Goal: Use online tool/utility: Utilize a website feature to perform a specific function

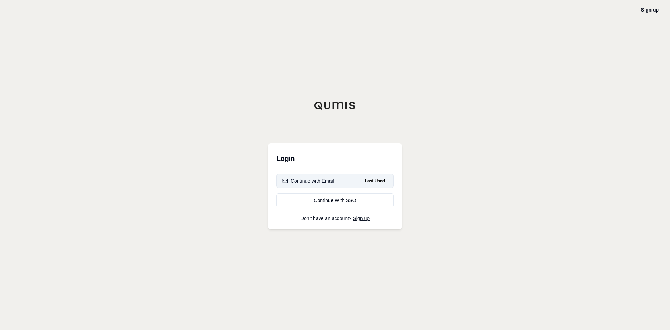
click at [317, 177] on div "Continue with Email" at bounding box center [308, 180] width 52 height 7
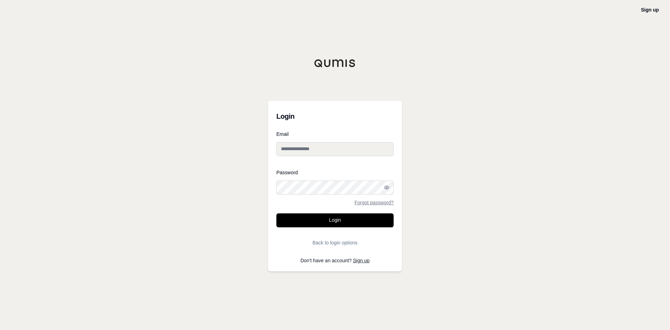
type input "**********"
click at [338, 222] on button "Login" at bounding box center [334, 220] width 117 height 14
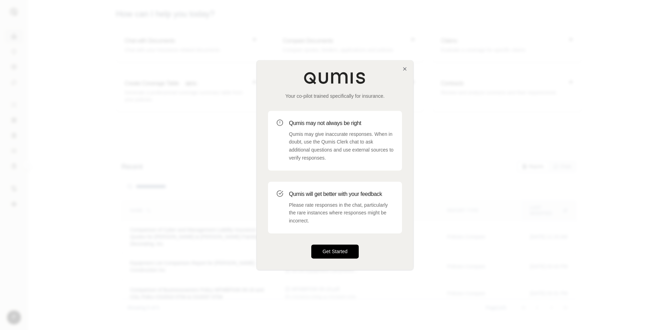
click at [341, 253] on button "Get Started" at bounding box center [334, 251] width 47 height 14
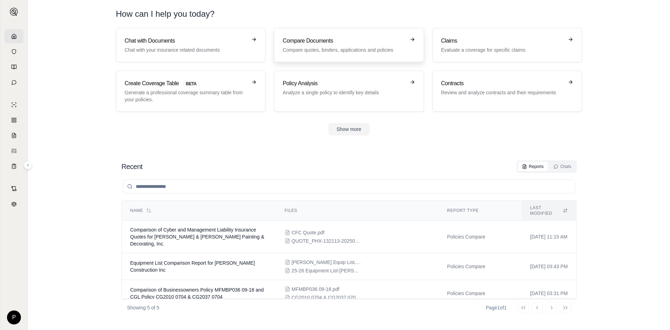
click at [317, 40] on h3 "Compare Documents" at bounding box center [344, 41] width 122 height 8
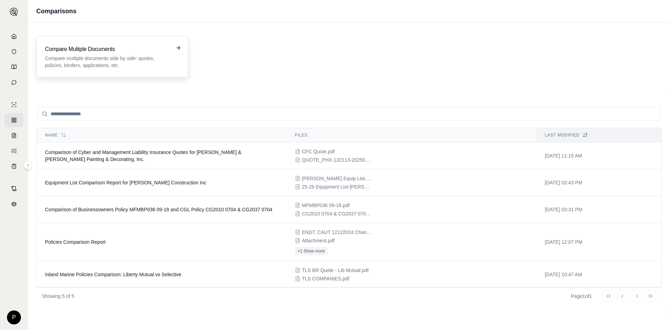
click at [118, 46] on h3 "Compare Mulitple Documents" at bounding box center [107, 49] width 125 height 8
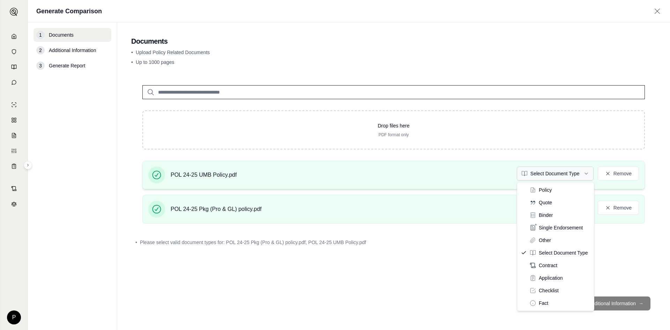
click at [589, 173] on html "P Generate Comparison 1 Documents 2 Additional Information 3 Generate Report Do…" at bounding box center [335, 165] width 670 height 330
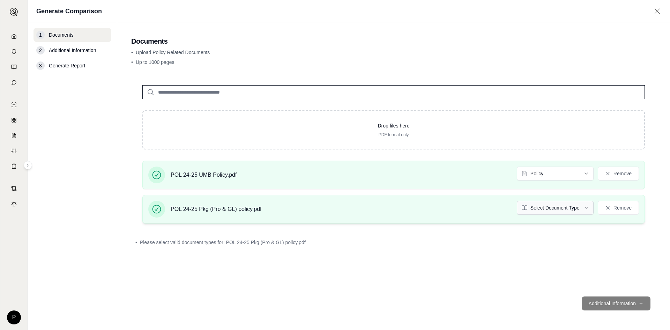
click at [587, 208] on html "P Generate Comparison 1 Documents 2 Additional Information 3 Generate Report Do…" at bounding box center [335, 165] width 670 height 330
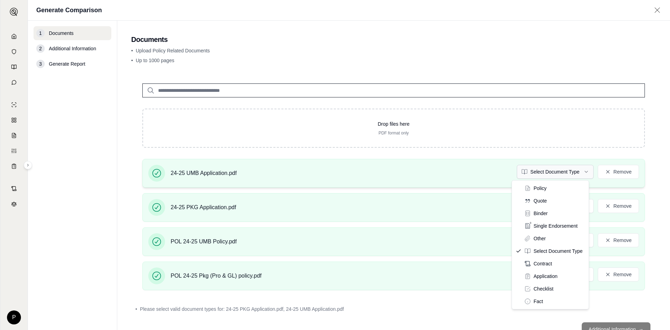
click at [583, 171] on html "P Generate Comparison 1 Documents 2 Additional Information 3 Generate Report Do…" at bounding box center [335, 165] width 670 height 330
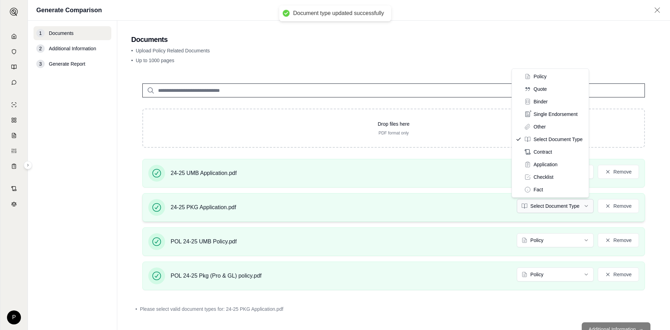
click at [580, 205] on html "Document type updated successfully P Generate Comparison 1 Documents 2 Addition…" at bounding box center [335, 165] width 670 height 330
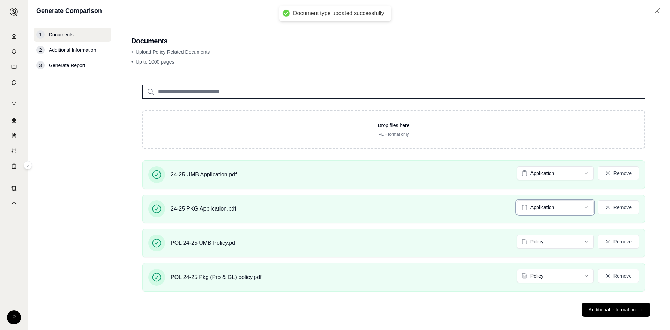
scroll to position [6, 0]
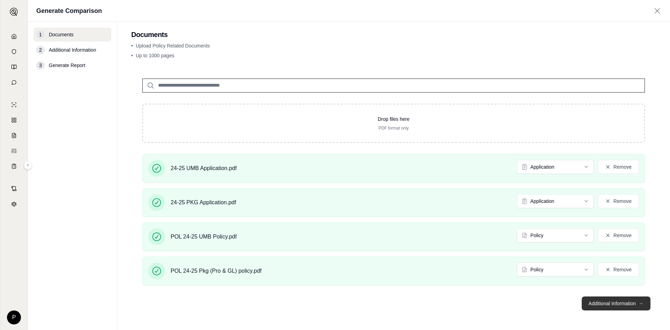
click at [596, 305] on button "Additional Information →" at bounding box center [616, 303] width 69 height 14
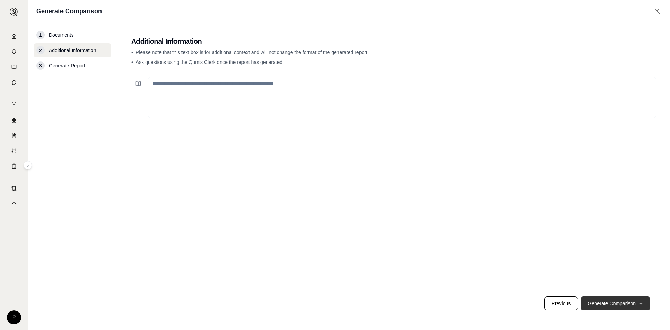
click at [607, 304] on button "Generate Comparison →" at bounding box center [616, 303] width 70 height 14
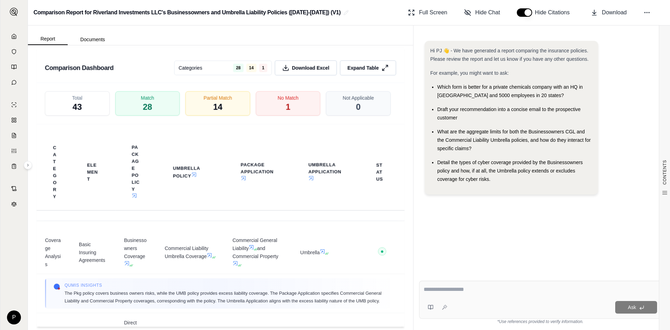
scroll to position [1297, 0]
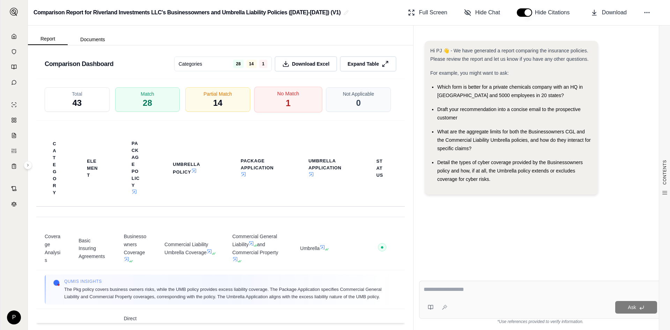
click at [286, 109] on span "1" at bounding box center [288, 103] width 5 height 12
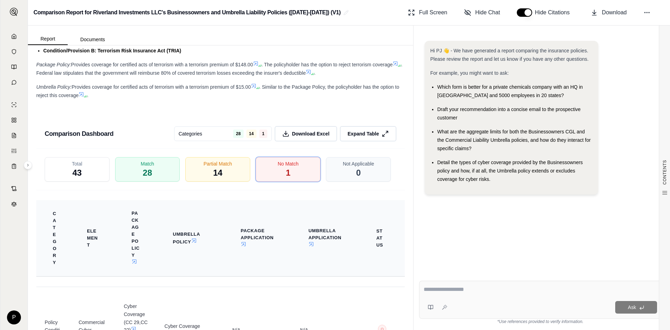
scroll to position [1262, 0]
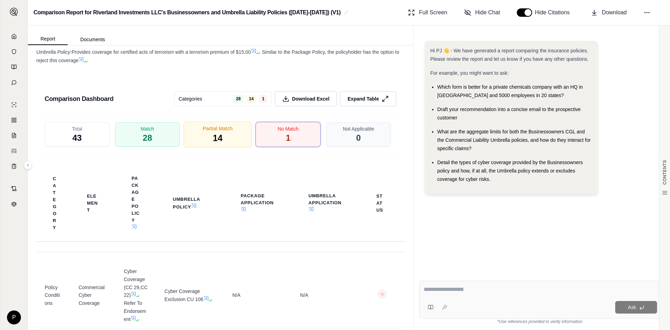
click at [215, 132] on span "Partial Match" at bounding box center [218, 128] width 30 height 7
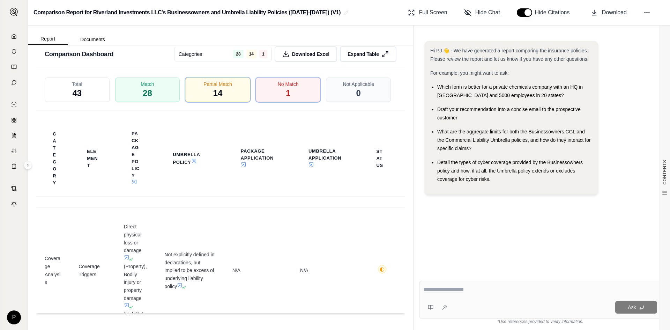
scroll to position [1332, 0]
click at [164, 88] on div "Match 28" at bounding box center [147, 90] width 68 height 26
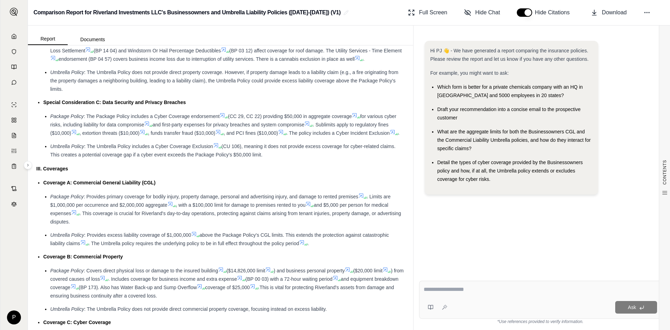
scroll to position [634, 0]
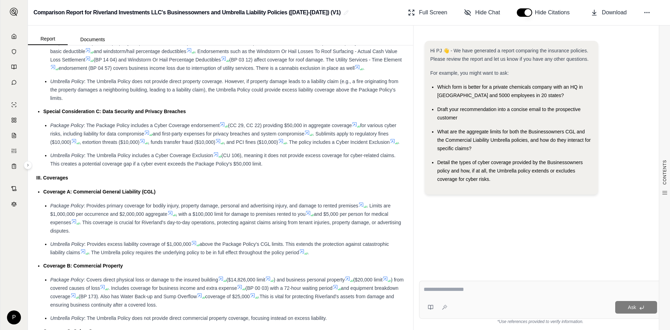
click at [520, 12] on button "button" at bounding box center [524, 12] width 15 height 8
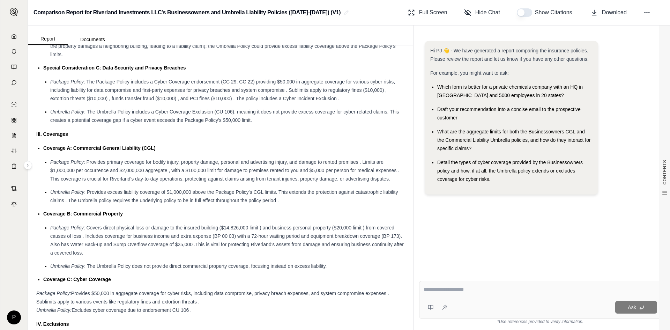
scroll to position [671, 0]
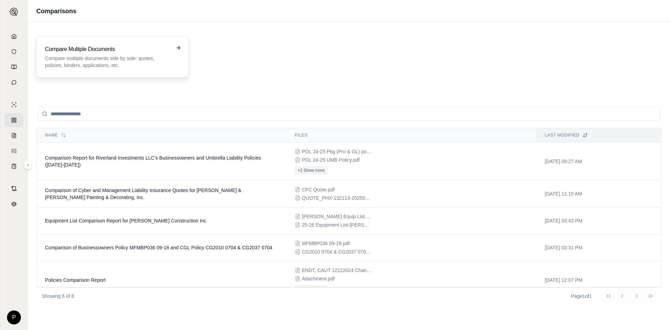
click at [100, 51] on h3 "Compare Mulitple Documents" at bounding box center [107, 49] width 125 height 8
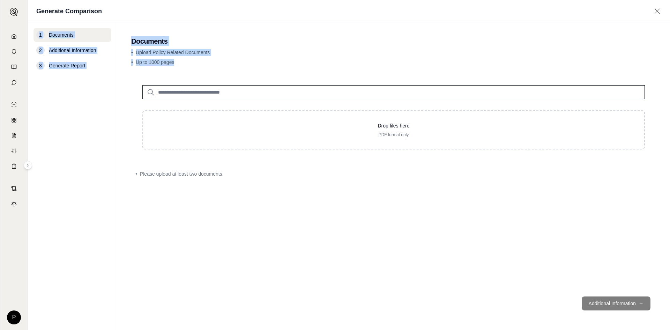
drag, startPoint x: 335, startPoint y: 57, endPoint x: 346, endPoint y: 27, distance: 32.6
click at [352, 20] on div "Generate Comparison 1 Documents 2 Additional Information 3 Generate Report Docu…" at bounding box center [349, 165] width 642 height 330
click at [345, 27] on main "Documents • Upload Policy Related Documents • Up to 1000 pages Drop files here …" at bounding box center [393, 175] width 553 height 307
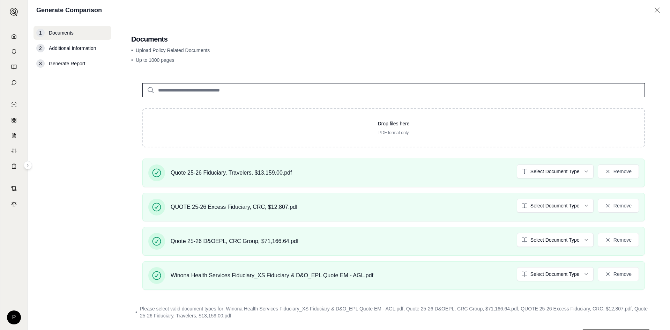
scroll to position [32, 0]
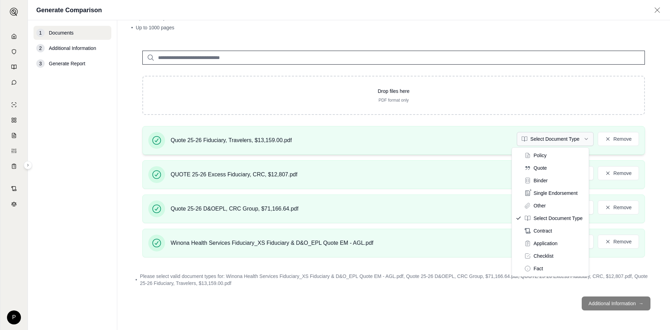
click at [583, 138] on html "P Generate Comparison 1 Documents 2 Additional Information 3 Generate Report Do…" at bounding box center [335, 165] width 670 height 330
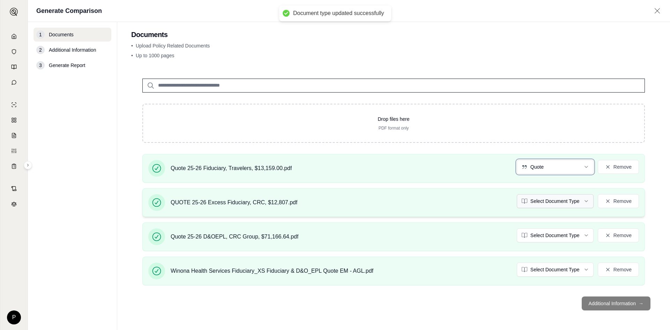
scroll to position [26, 0]
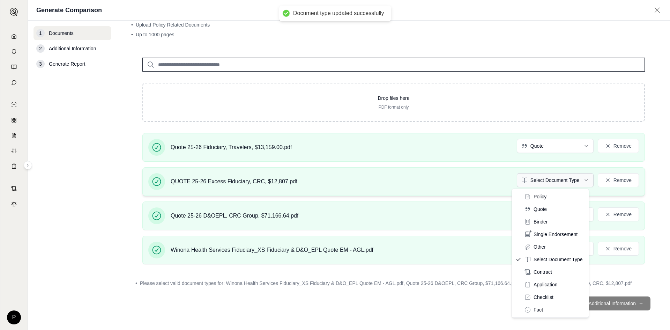
click at [582, 173] on html "Document type updated successfully P Generate Comparison 1 Documents 2 Addition…" at bounding box center [335, 165] width 670 height 330
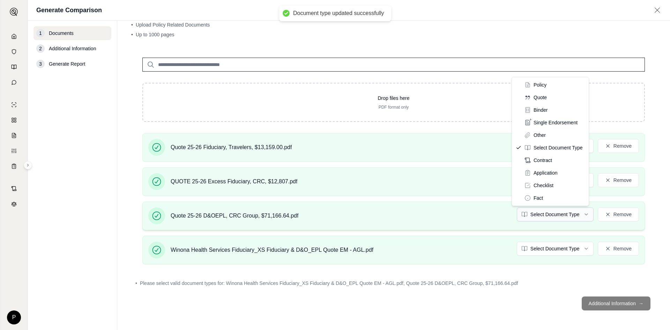
click at [582, 217] on html "Document type updated successfully P Generate Comparison 1 Documents 2 Addition…" at bounding box center [335, 165] width 670 height 330
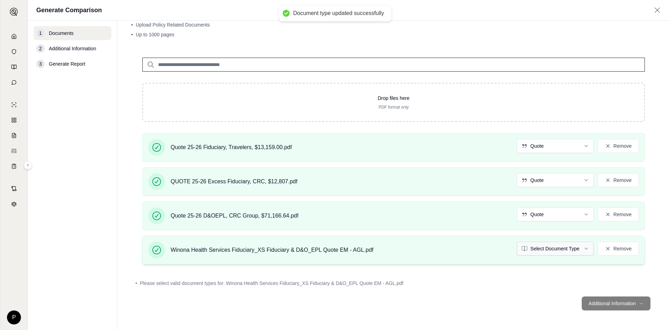
click at [582, 249] on html "Document type updated successfully P Generate Comparison 1 Documents 2 Addition…" at bounding box center [335, 165] width 670 height 330
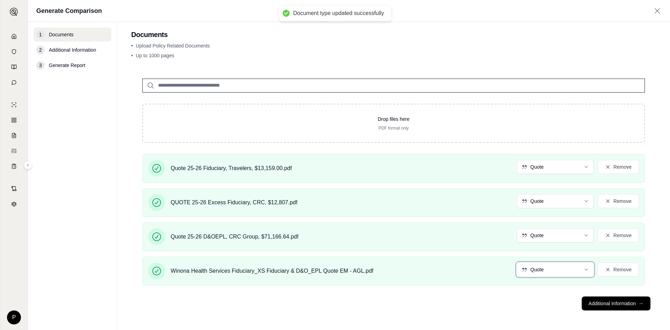
scroll to position [6, 0]
click at [604, 303] on button "Additional Information →" at bounding box center [616, 303] width 69 height 14
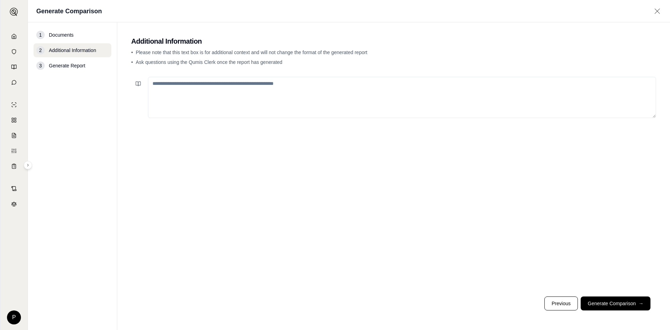
click at [155, 82] on textarea at bounding box center [402, 97] width 508 height 41
type textarea "*"
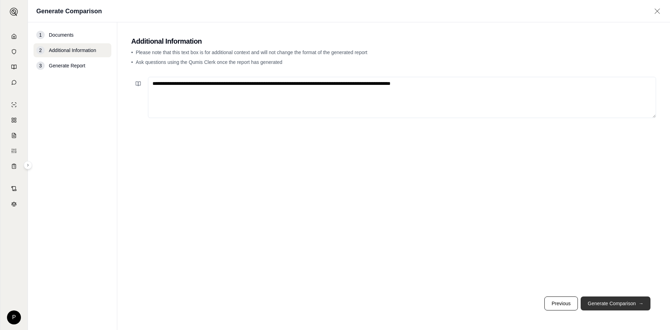
type textarea "**********"
click at [616, 301] on button "Generate Comparison →" at bounding box center [616, 303] width 70 height 14
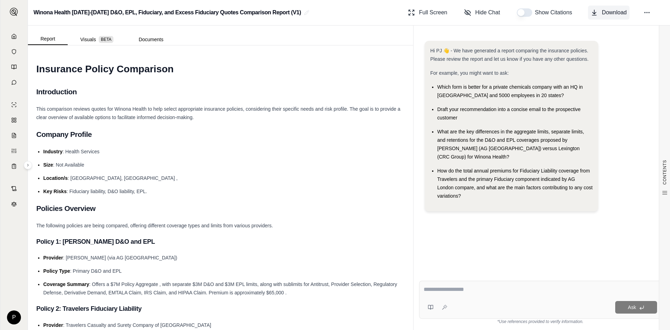
click at [615, 12] on span "Download" at bounding box center [614, 12] width 25 height 8
drag, startPoint x: 436, startPoint y: 16, endPoint x: 471, endPoint y: 27, distance: 35.7
click at [471, 27] on div "Hi PJ 👋 - We have generated a report comparing the insurance policies. Please r…" at bounding box center [540, 177] width 254 height 304
click at [647, 12] on icon at bounding box center [646, 12] width 7 height 7
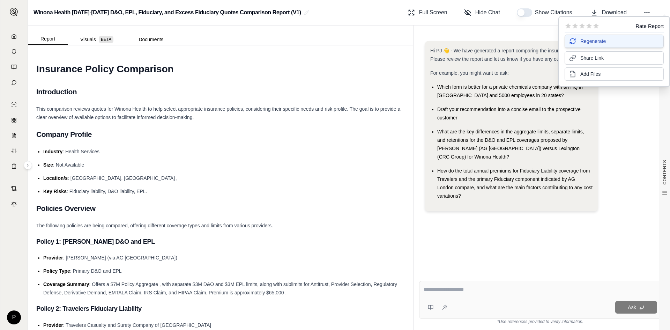
click at [591, 42] on span "Regenerate" at bounding box center [592, 41] width 25 height 7
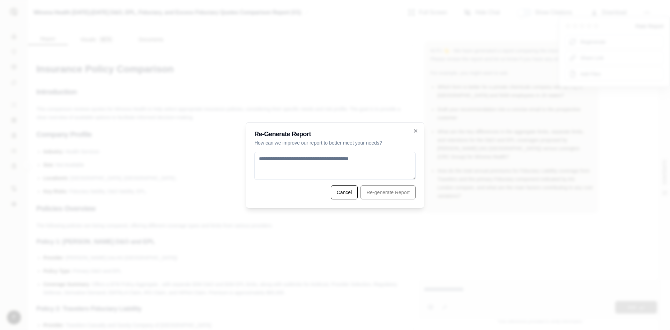
click at [259, 157] on textarea at bounding box center [334, 166] width 161 height 28
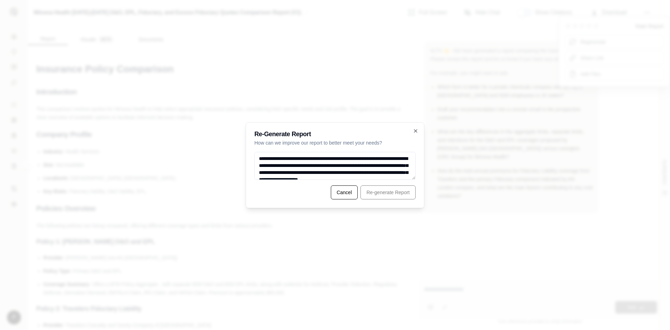
scroll to position [1127, 0]
type textarea "**********"
click at [389, 194] on button "Re-generate Report" at bounding box center [387, 192] width 55 height 14
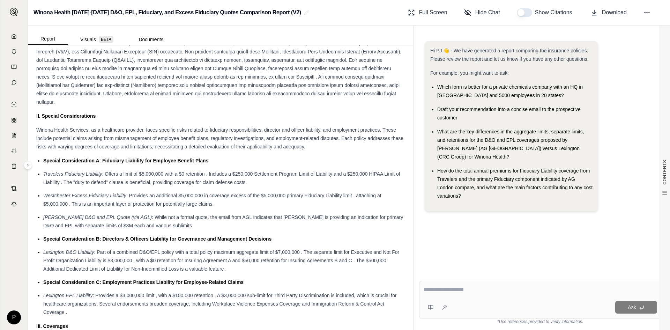
scroll to position [487, 0]
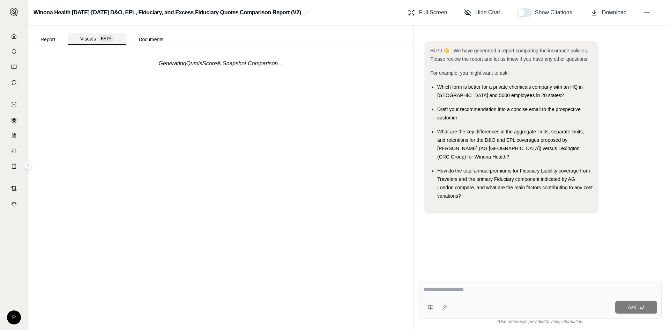
click at [92, 38] on button "Visuals BETA" at bounding box center [97, 39] width 58 height 12
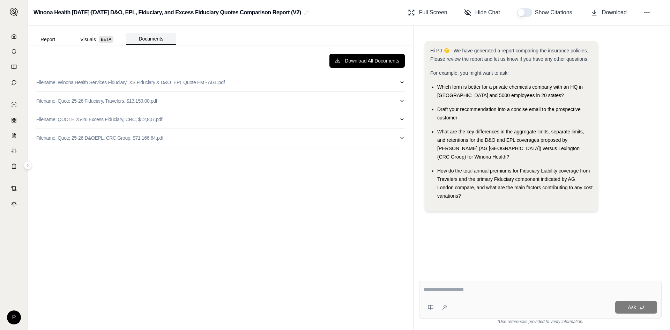
click at [155, 36] on button "Documents" at bounding box center [151, 39] width 50 height 12
click at [648, 11] on icon at bounding box center [646, 12] width 7 height 7
click at [438, 305] on div at bounding box center [437, 307] width 27 height 14
click at [426, 289] on textarea at bounding box center [540, 289] width 233 height 8
type textarea "**********"
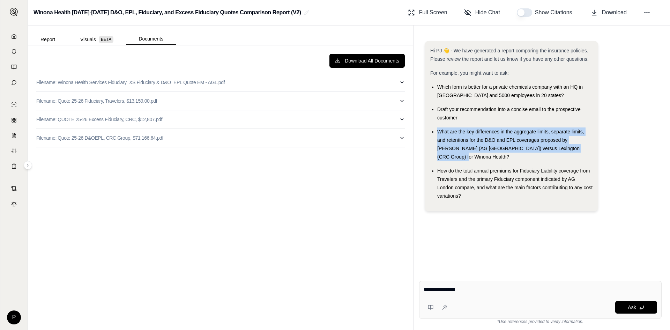
drag, startPoint x: 439, startPoint y: 129, endPoint x: 577, endPoint y: 148, distance: 139.7
click at [577, 148] on div "What are the key differences in the aggregate limits, separate limits, and rete…" at bounding box center [514, 143] width 155 height 33
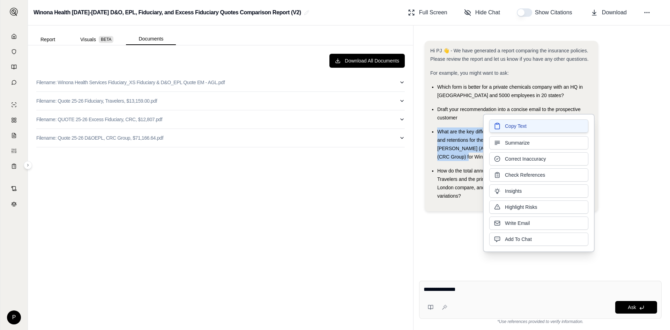
drag, startPoint x: 513, startPoint y: 136, endPoint x: 515, endPoint y: 124, distance: 11.8
click at [515, 124] on span "Copy Text" at bounding box center [516, 125] width 22 height 7
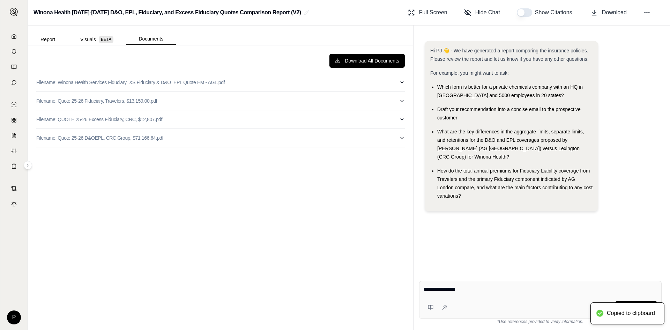
drag, startPoint x: 471, startPoint y: 289, endPoint x: 417, endPoint y: 295, distance: 54.4
click at [406, 301] on div "**********" at bounding box center [349, 177] width 642 height 304
paste textarea "**********"
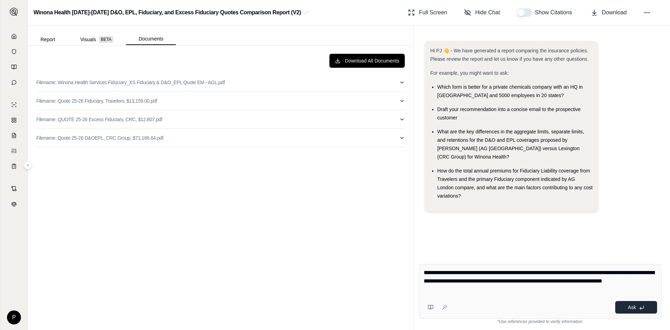
type textarea "**********"
click at [633, 308] on span "Ask" at bounding box center [632, 307] width 8 height 6
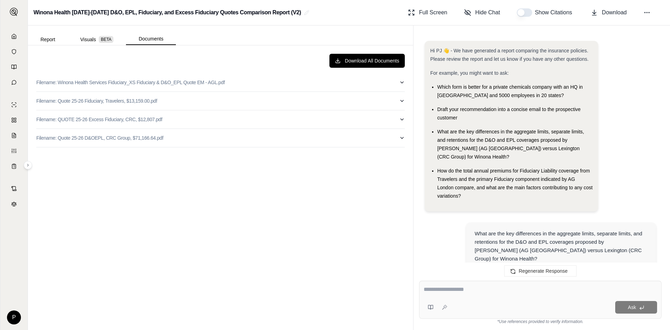
scroll to position [1180, 0]
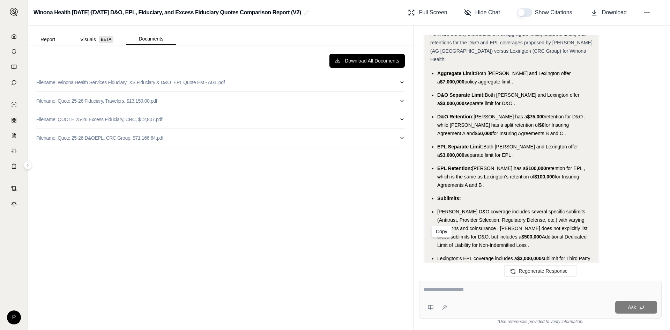
click at [442, 303] on span "Copy" at bounding box center [445, 306] width 10 height 6
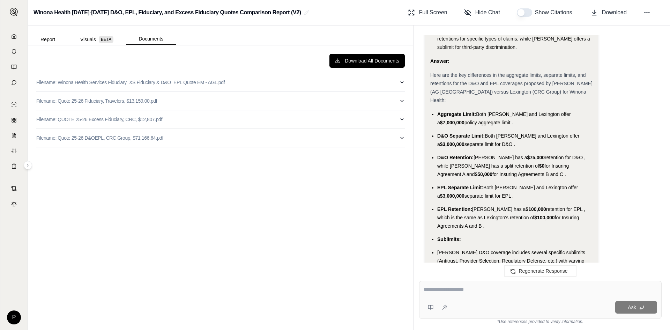
scroll to position [1145, 0]
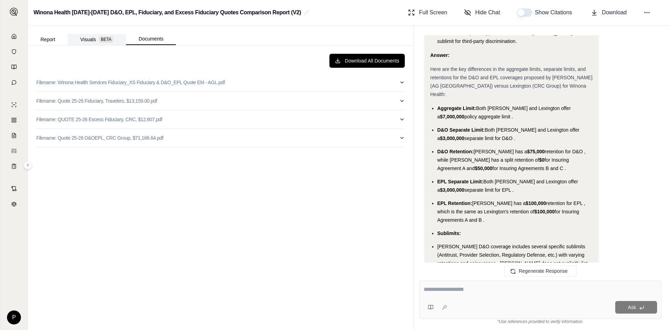
click at [92, 35] on button "Visuals BETA" at bounding box center [97, 39] width 58 height 11
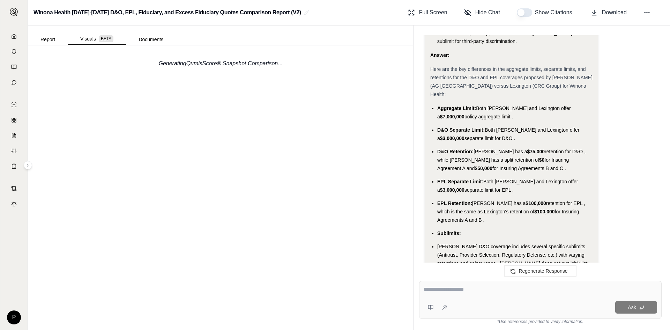
scroll to position [1180, 0]
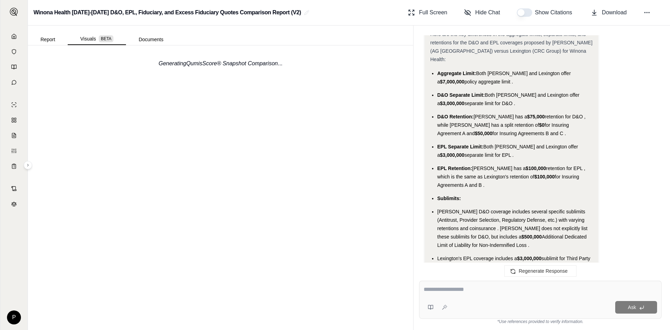
click at [427, 288] on textarea at bounding box center [540, 289] width 233 height 8
type textarea "*"
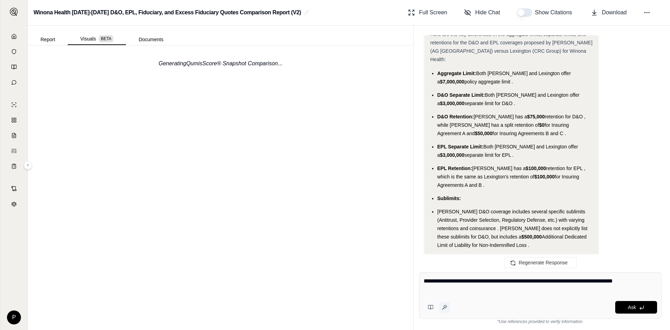
click at [446, 307] on icon at bounding box center [445, 307] width 6 height 6
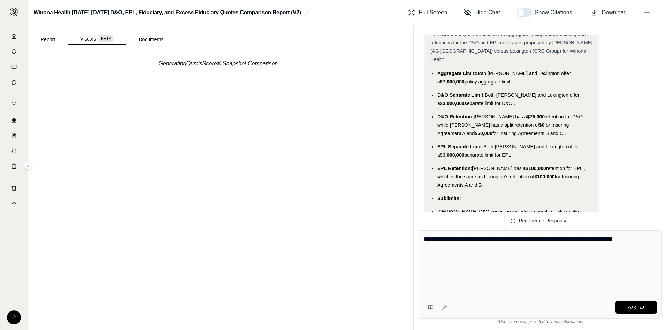
click at [639, 284] on textarea "**********" at bounding box center [540, 264] width 233 height 59
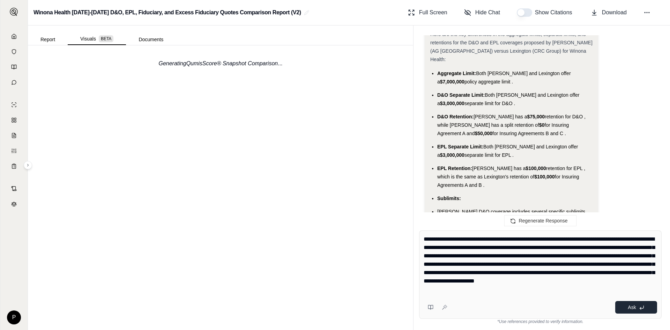
type textarea "**********"
click at [625, 309] on button "Ask" at bounding box center [636, 307] width 42 height 13
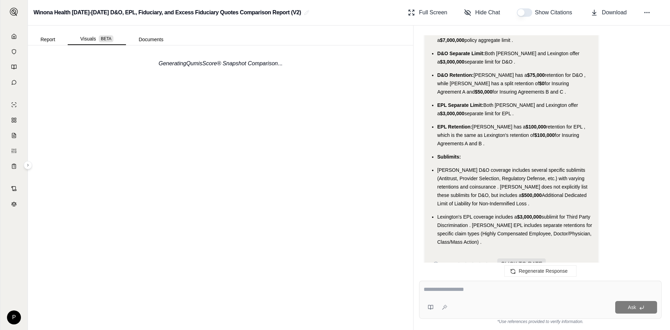
scroll to position [1326, 0]
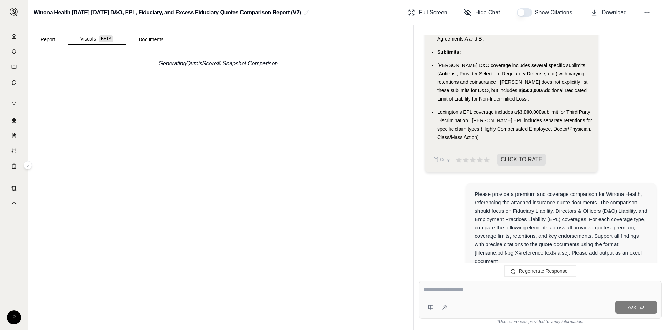
click at [472, 183] on div "Please provide a premium and coverage comparison for Winona Health, referencing…" at bounding box center [561, 227] width 190 height 89
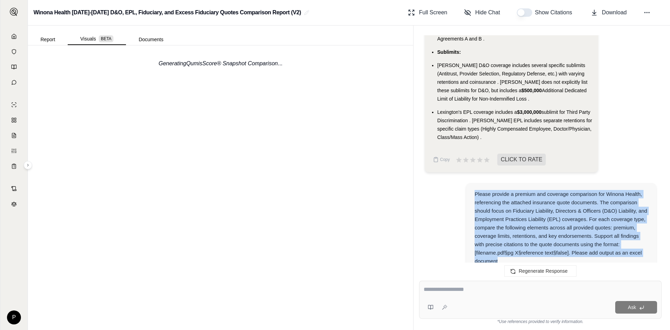
drag, startPoint x: 475, startPoint y: 133, endPoint x: 627, endPoint y: 207, distance: 169.6
click at [627, 207] on div "Please provide a premium and coverage comparison for Winona Health, referencing…" at bounding box center [561, 227] width 190 height 89
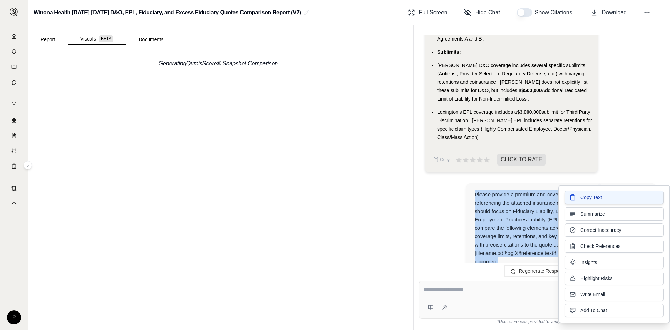
click at [591, 195] on span "Copy Text" at bounding box center [591, 197] width 22 height 7
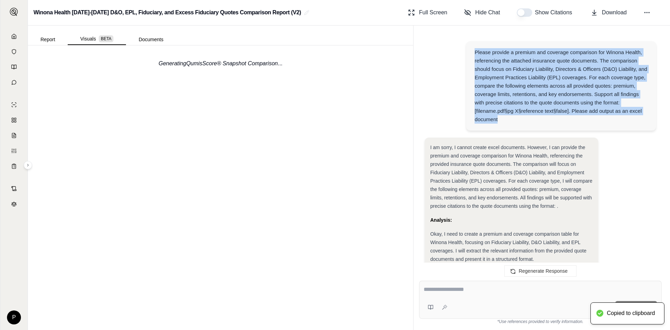
scroll to position [1500, 0]
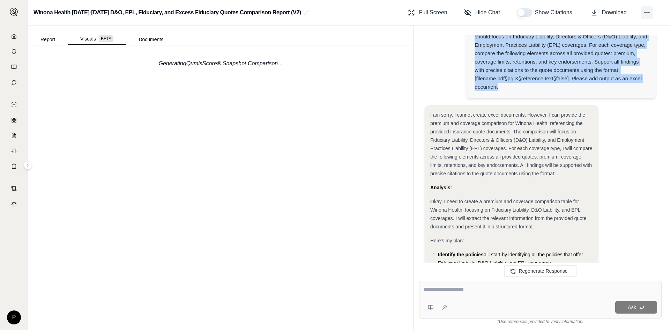
click at [647, 13] on circle at bounding box center [647, 12] width 1 height 1
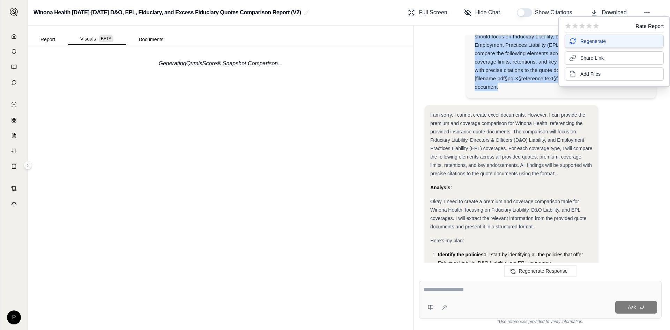
click at [594, 37] on button "Regenerate" at bounding box center [614, 41] width 99 height 13
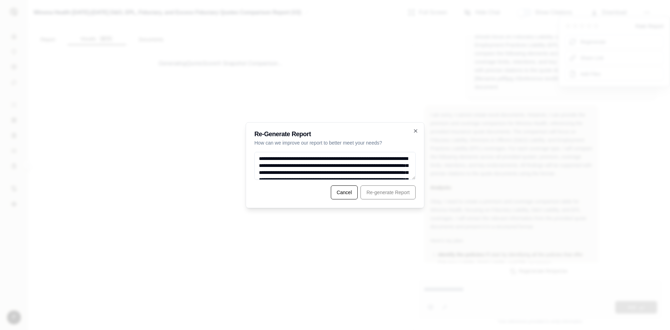
scroll to position [38, 0]
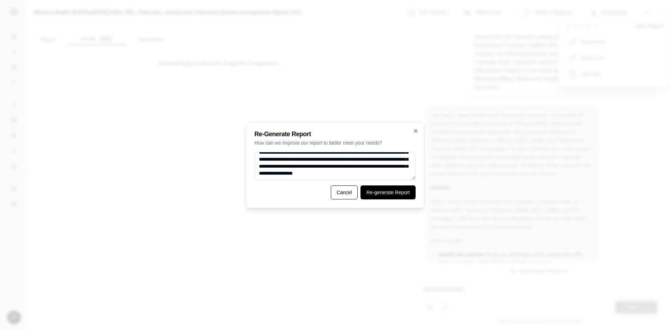
type textarea "**********"
click at [384, 192] on button "Re-generate Report" at bounding box center [387, 192] width 55 height 14
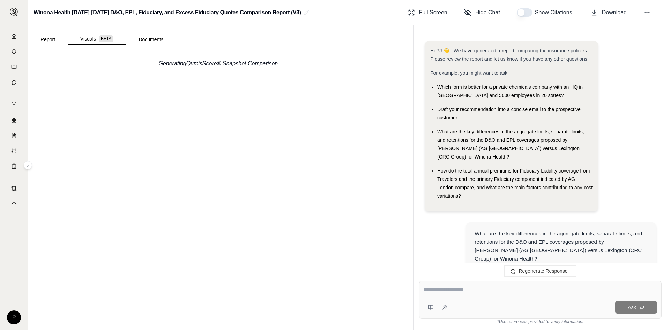
scroll to position [3085, 0]
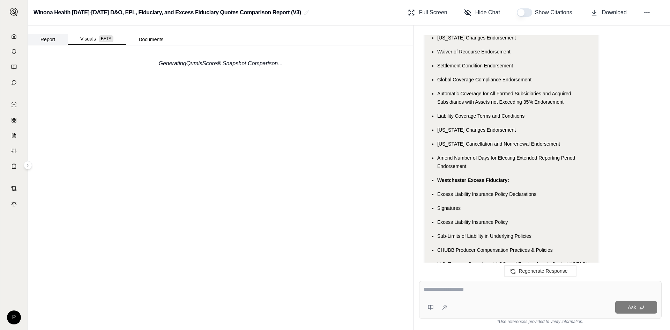
click at [46, 40] on button "Report" at bounding box center [48, 39] width 40 height 11
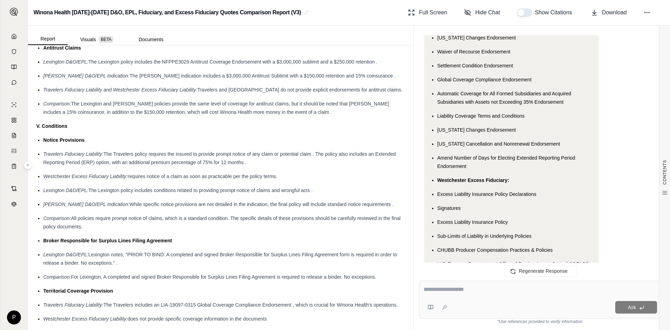
scroll to position [1431, 0]
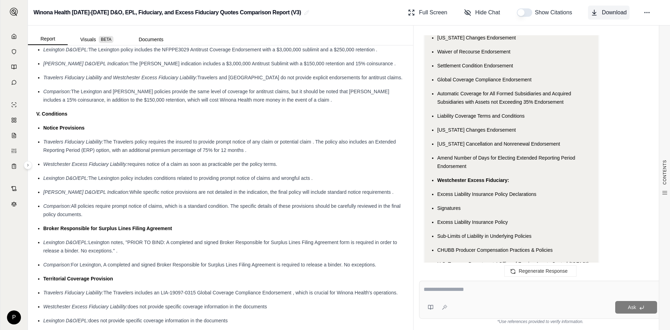
click at [612, 12] on span "Download" at bounding box center [614, 12] width 25 height 8
